Goal: Task Accomplishment & Management: Use online tool/utility

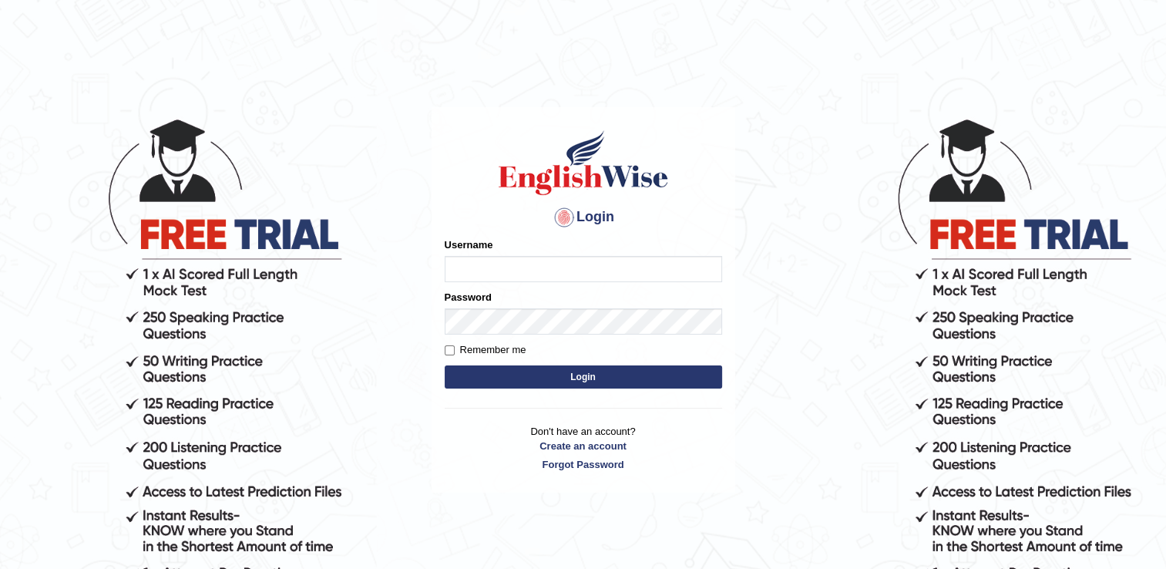
type input "punianarender"
click at [588, 376] on button "Login" at bounding box center [583, 376] width 277 height 23
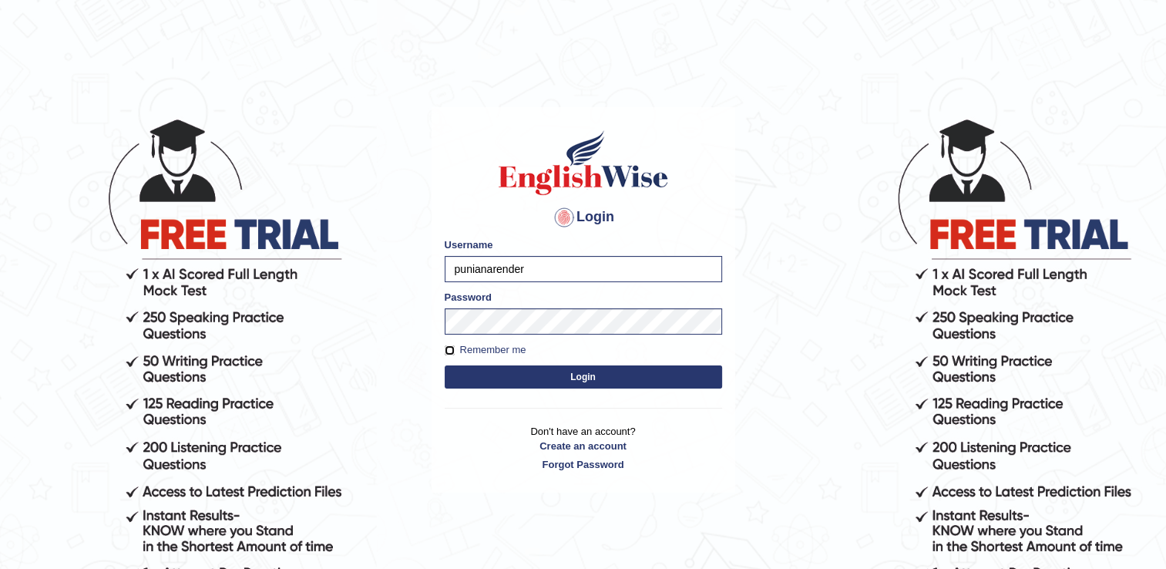
click at [451, 347] on input "Remember me" at bounding box center [450, 350] width 10 height 10
checkbox input "true"
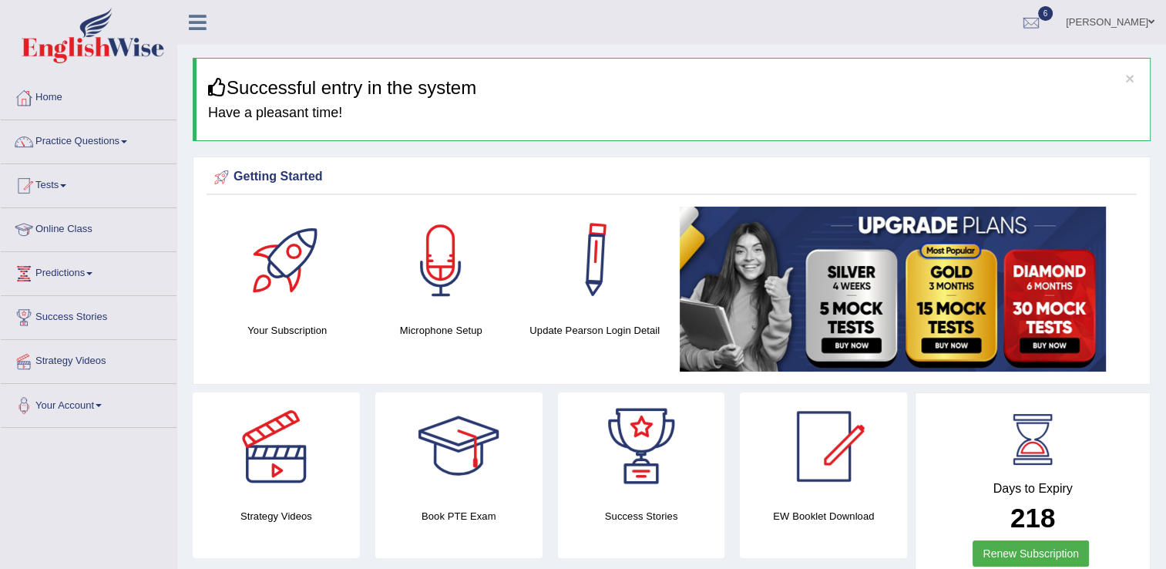
scroll to position [31, 0]
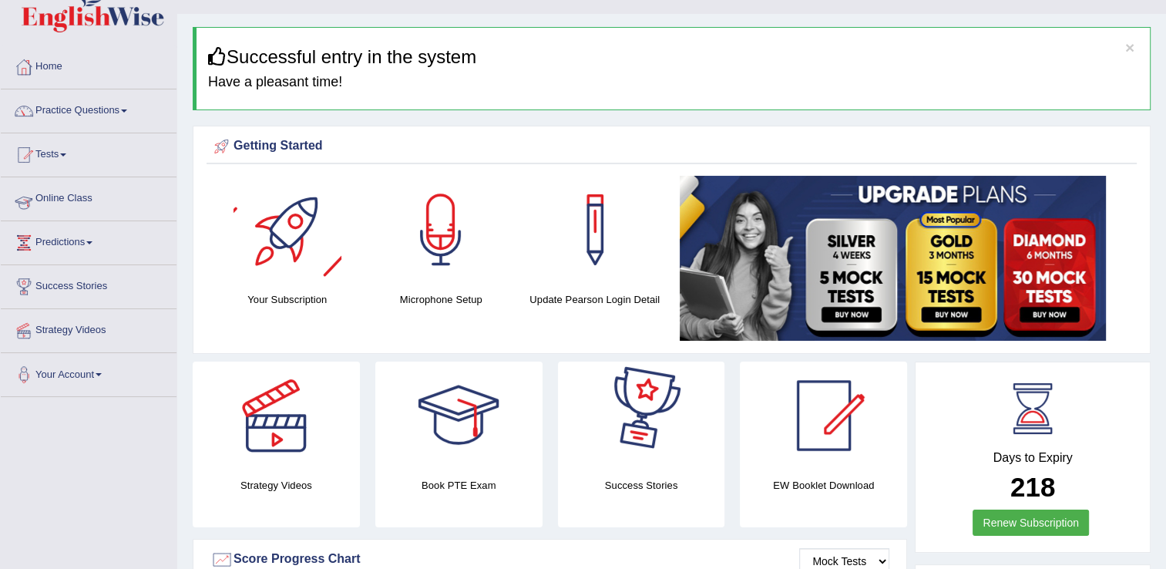
click at [59, 197] on link "Online Class" at bounding box center [89, 196] width 176 height 39
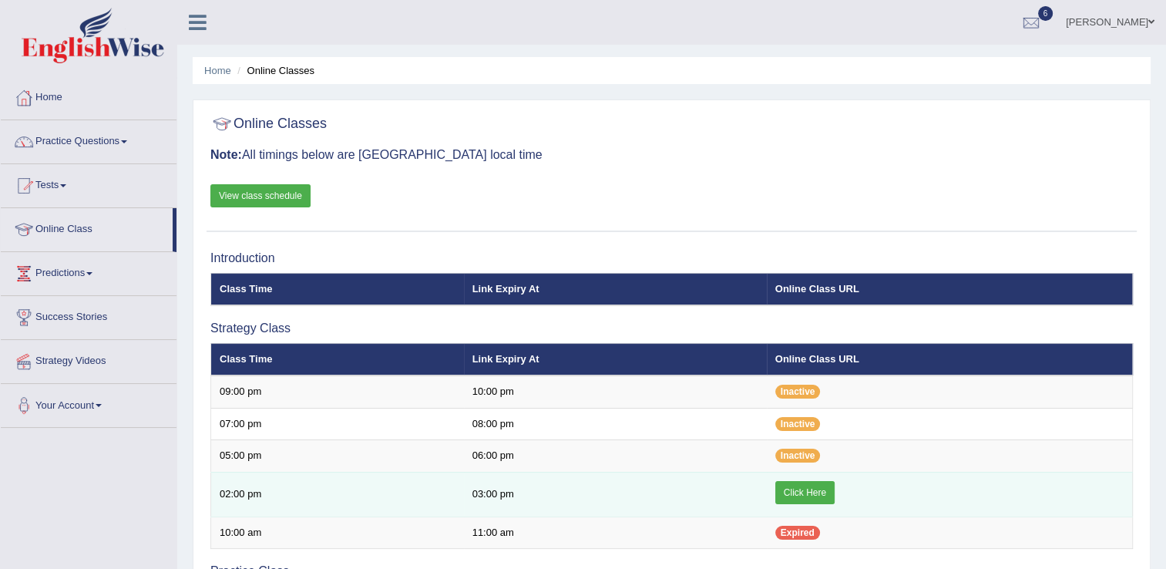
click at [816, 492] on link "Click Here" at bounding box center [804, 492] width 59 height 23
